Goal: Find specific page/section: Find specific page/section

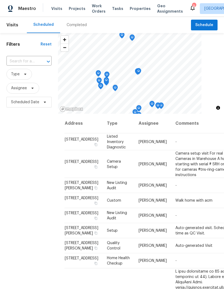
click at [80, 26] on div "Completed" at bounding box center [77, 24] width 20 height 5
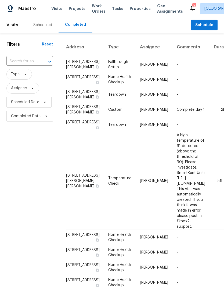
click at [135, 10] on span "Properties" at bounding box center [140, 8] width 21 height 5
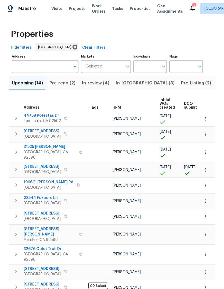
click at [181, 84] on span "Pre-Listing (2)" at bounding box center [196, 83] width 30 height 8
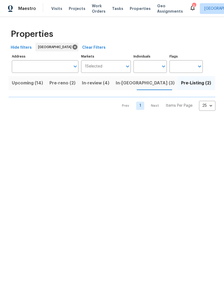
click at [145, 65] on input "Individuals" at bounding box center [146, 66] width 25 height 13
type input "[PERSON_NAME]"
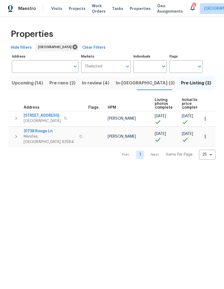
click at [147, 66] on input "Individuals" at bounding box center [146, 66] width 25 height 13
type input "[PERSON_NAME]"
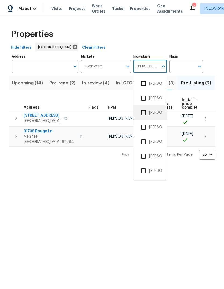
click at [156, 110] on li "[PERSON_NAME]" at bounding box center [150, 112] width 25 height 11
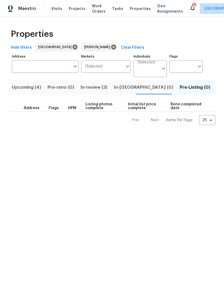
click at [217, 87] on span "Listed (4)" at bounding box center [227, 88] width 21 height 8
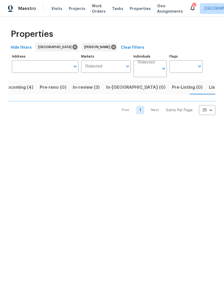
scroll to position [0, 9]
